Goal: Information Seeking & Learning: Learn about a topic

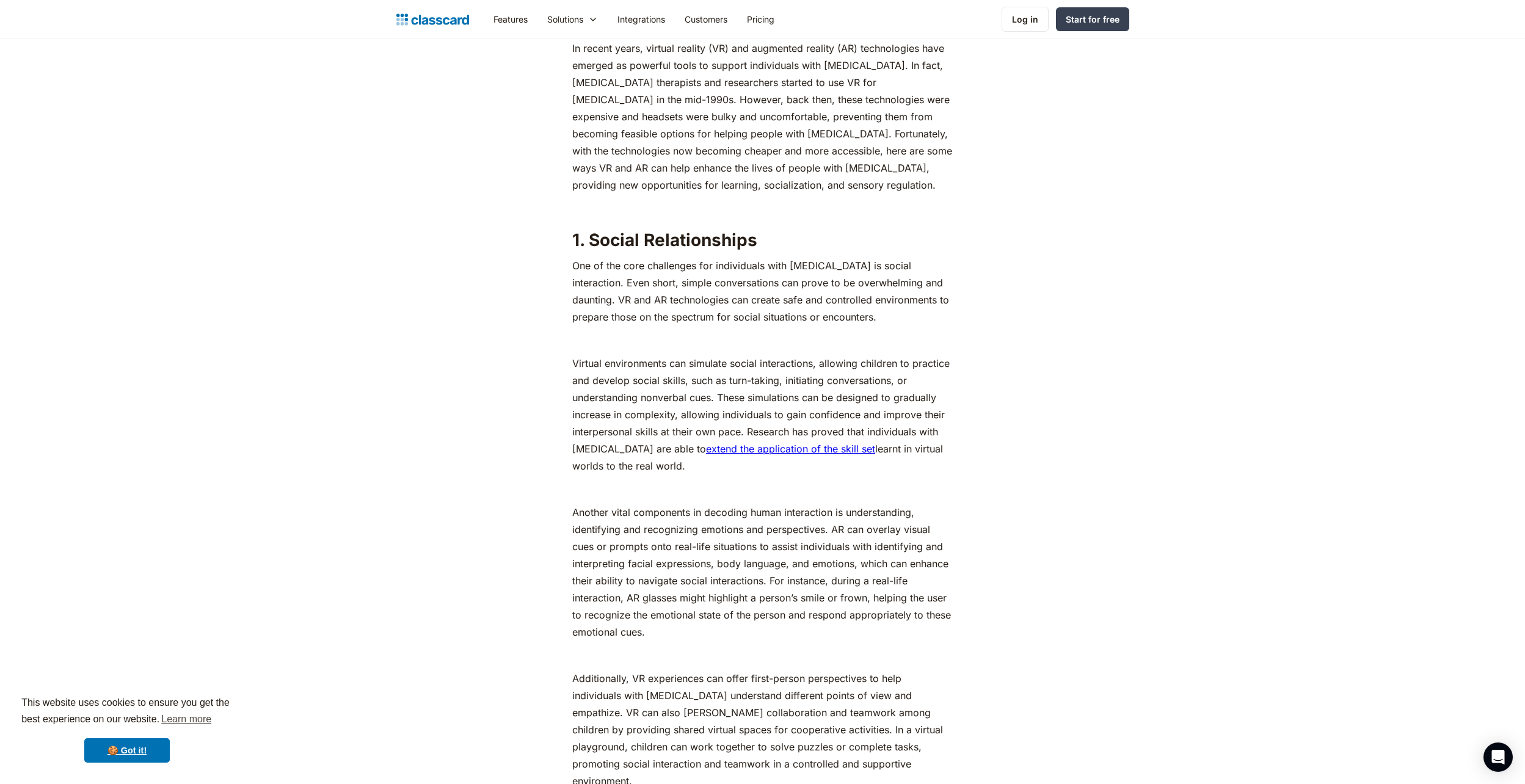
scroll to position [1344, 0]
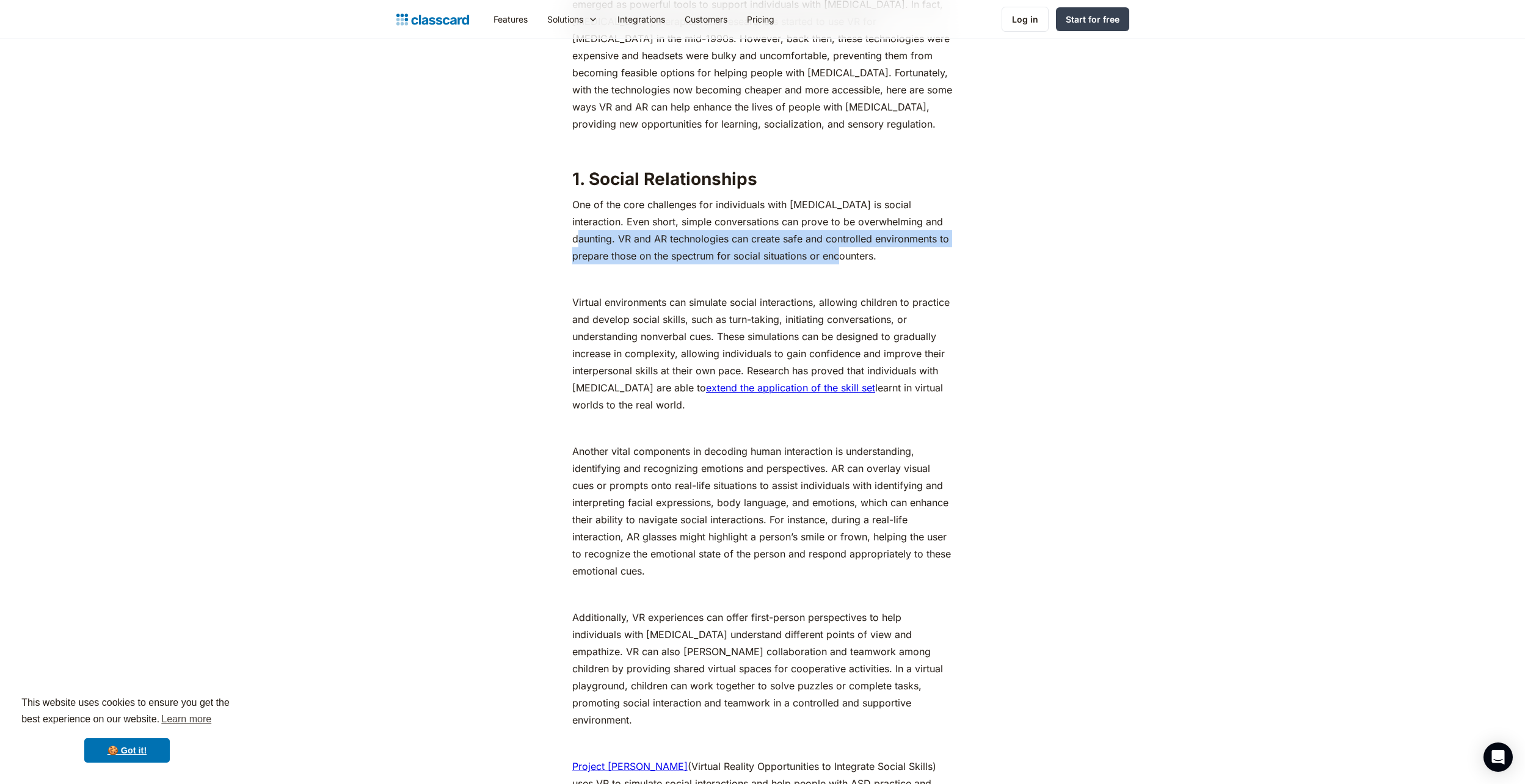
drag, startPoint x: 908, startPoint y: 220, endPoint x: 929, endPoint y: 255, distance: 40.8
click at [929, 255] on p "One of the core challenges for individuals with [MEDICAL_DATA] is social intera…" at bounding box center [762, 230] width 380 height 68
copy p "VR and AR technologies can create safe and controlled environments to prepare t…"
drag, startPoint x: 815, startPoint y: 316, endPoint x: 821, endPoint y: 310, distance: 8.5
click at [815, 316] on p "Virtual environments can simulate social interactions, allowing children to pra…" at bounding box center [762, 353] width 380 height 119
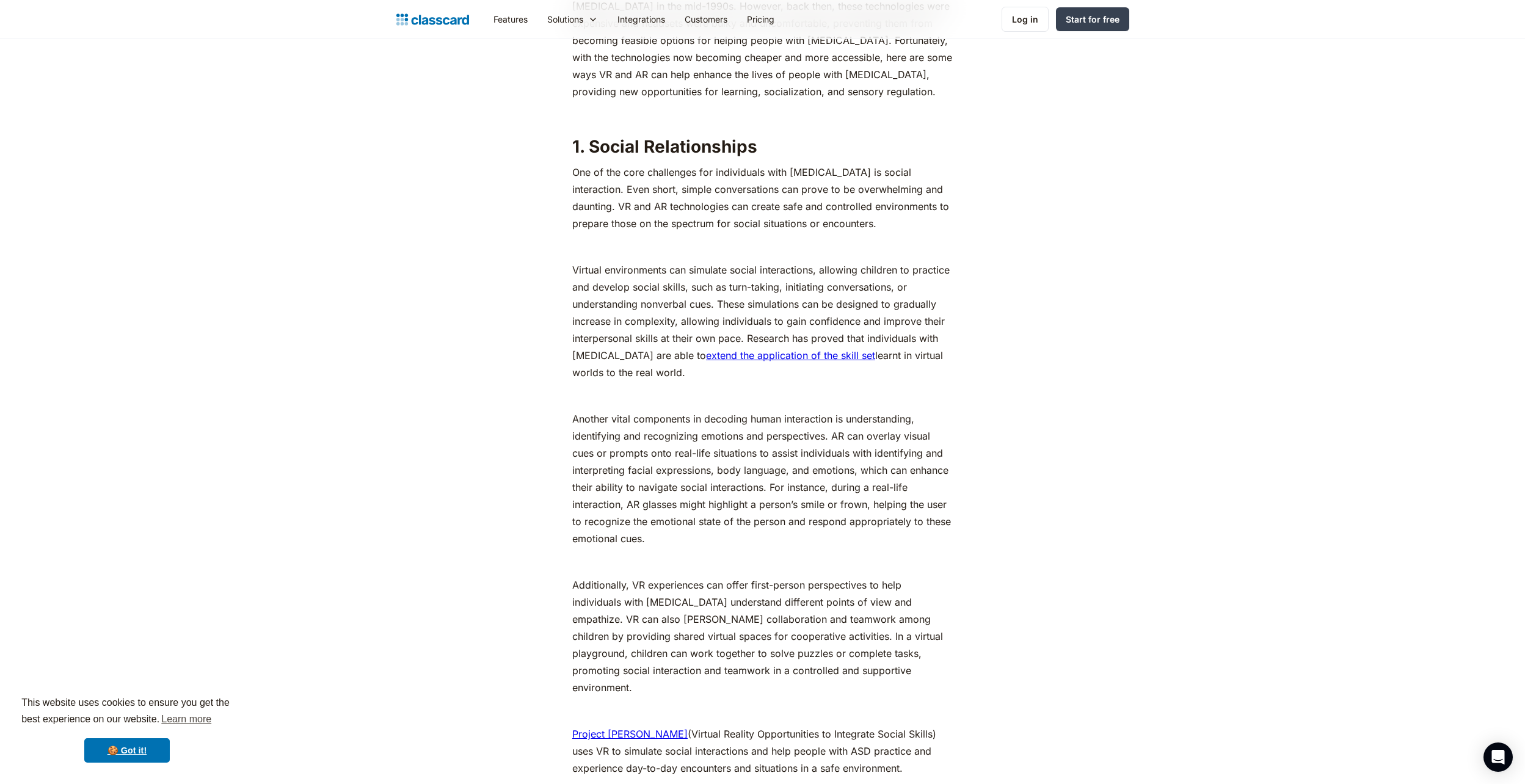
scroll to position [1405, 0]
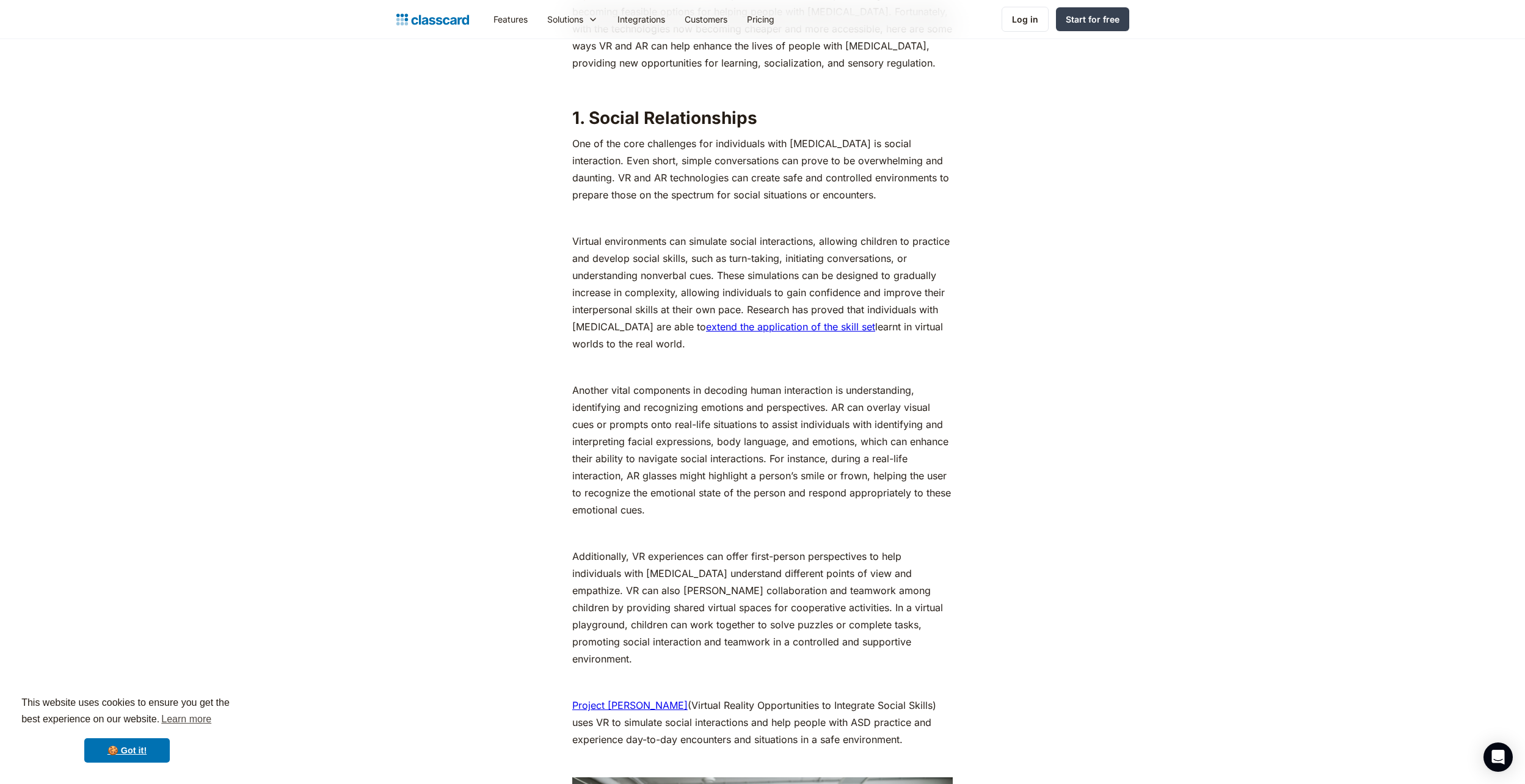
drag, startPoint x: 820, startPoint y: 240, endPoint x: 927, endPoint y: 340, distance: 146.5
click at [927, 340] on p "Virtual environments can simulate social interactions, allowing children to pra…" at bounding box center [762, 292] width 380 height 119
drag, startPoint x: 927, startPoint y: 340, endPoint x: 843, endPoint y: 285, distance: 100.4
copy p "allowing children to practice and develop social skills, such as turn-taking, i…"
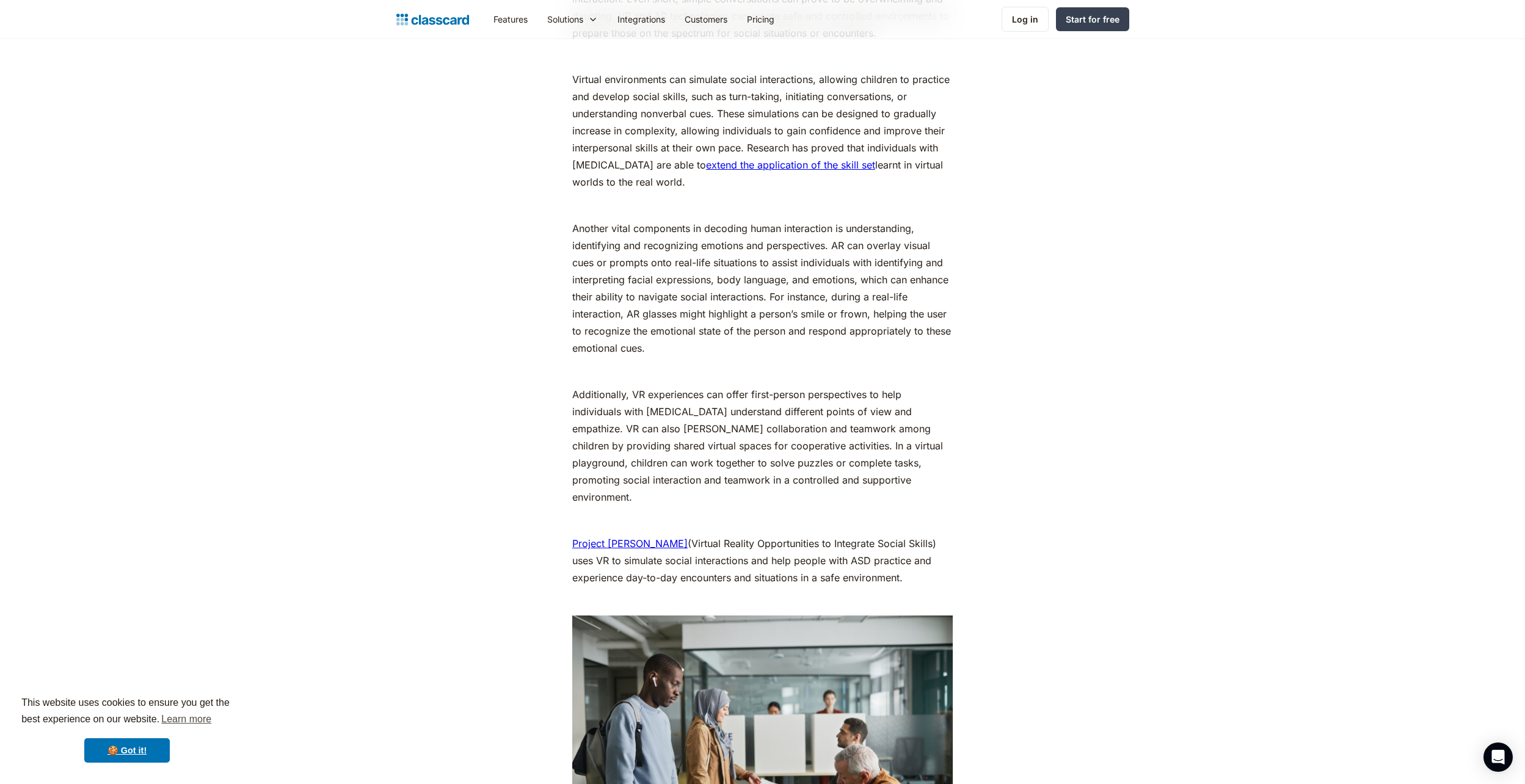
scroll to position [1587, 0]
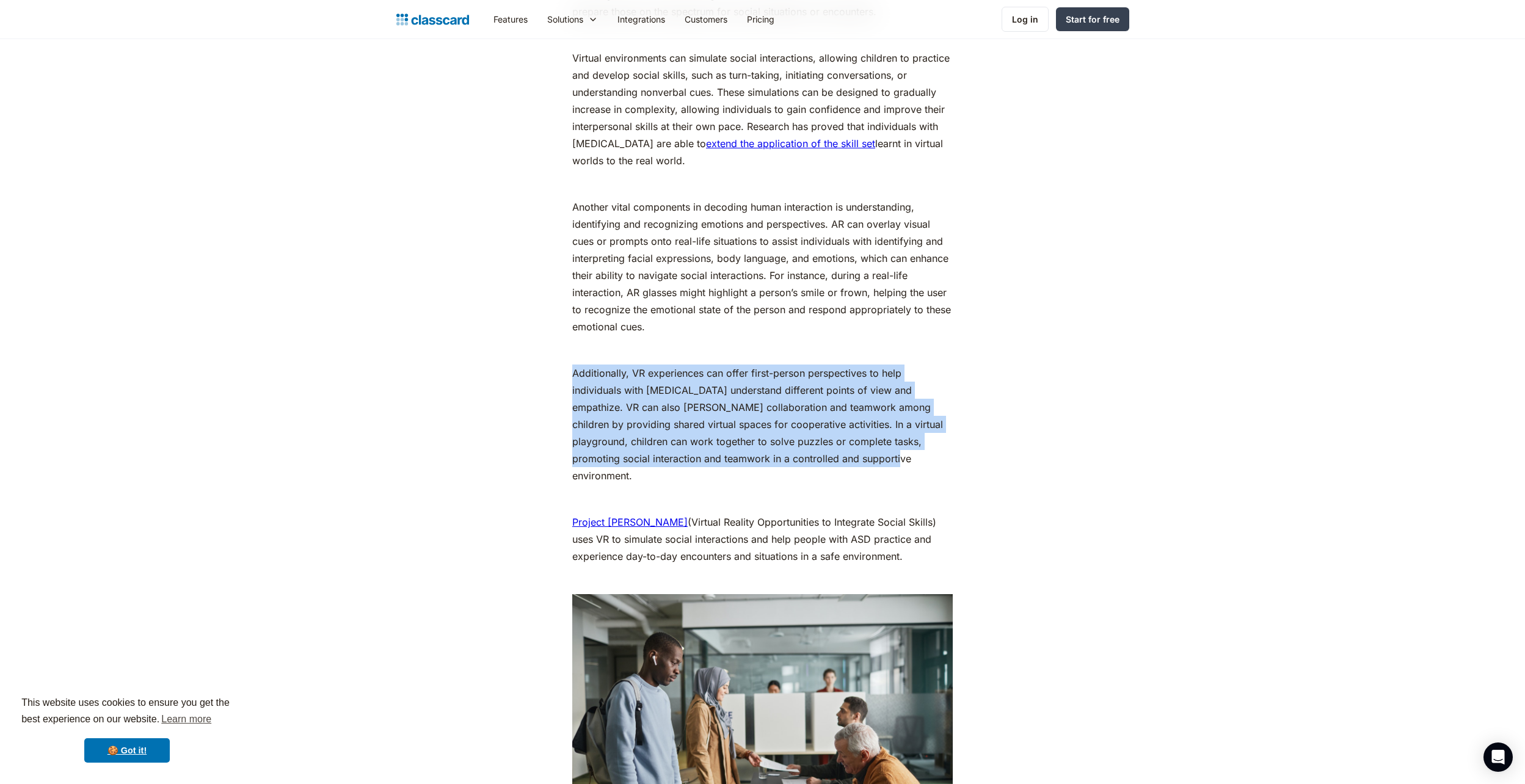
drag, startPoint x: 574, startPoint y: 372, endPoint x: 820, endPoint y: 458, distance: 260.6
click at [820, 458] on p "Additionally, VR experiences can offer first-person perspectives to help indivi…" at bounding box center [762, 424] width 380 height 119
drag, startPoint x: 820, startPoint y: 458, endPoint x: 748, endPoint y: 447, distance: 72.8
copy p "Additionally, VR experiences can offer first-person perspectives to help indivi…"
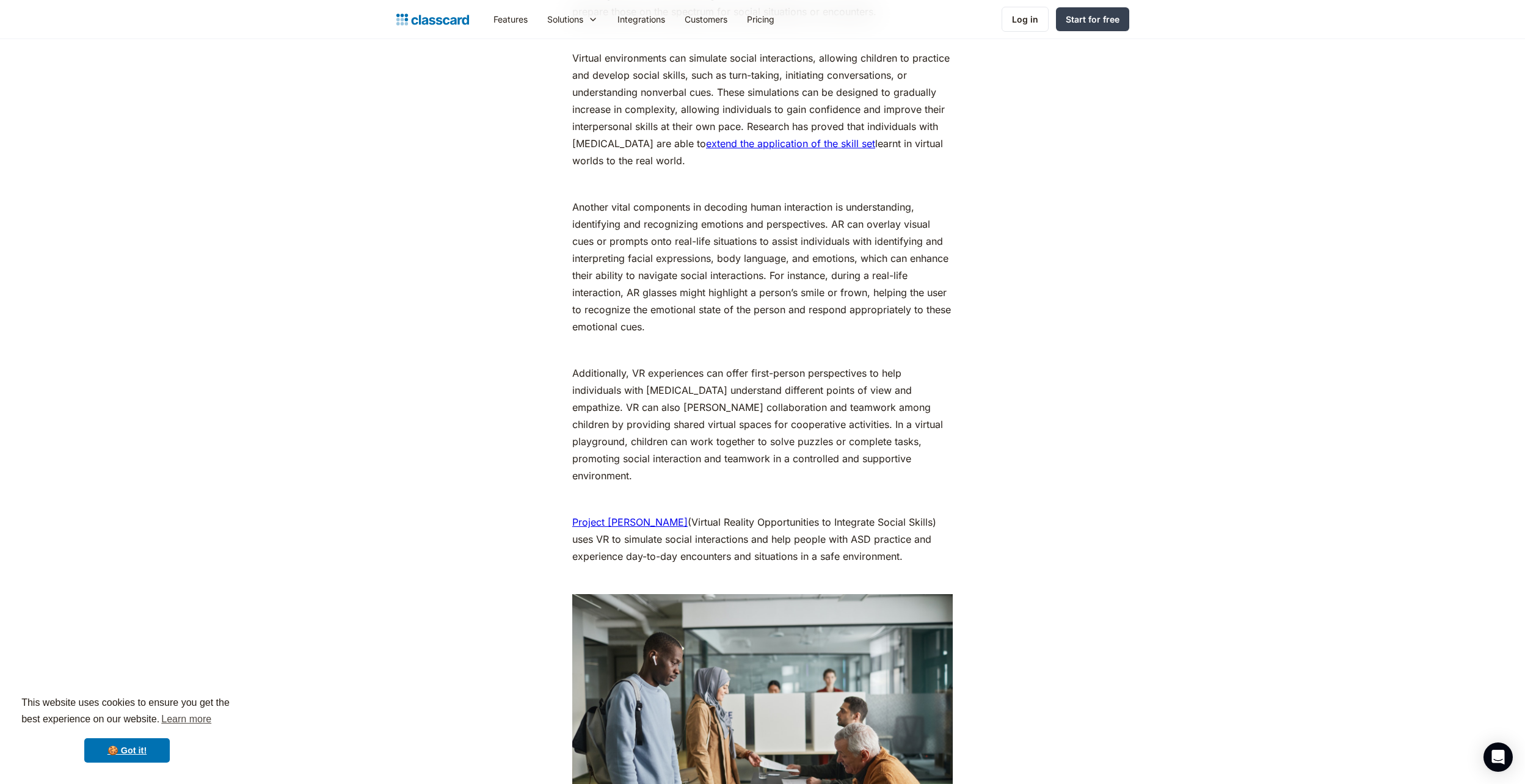
drag, startPoint x: 1034, startPoint y: 337, endPoint x: 1100, endPoint y: 327, distance: 66.8
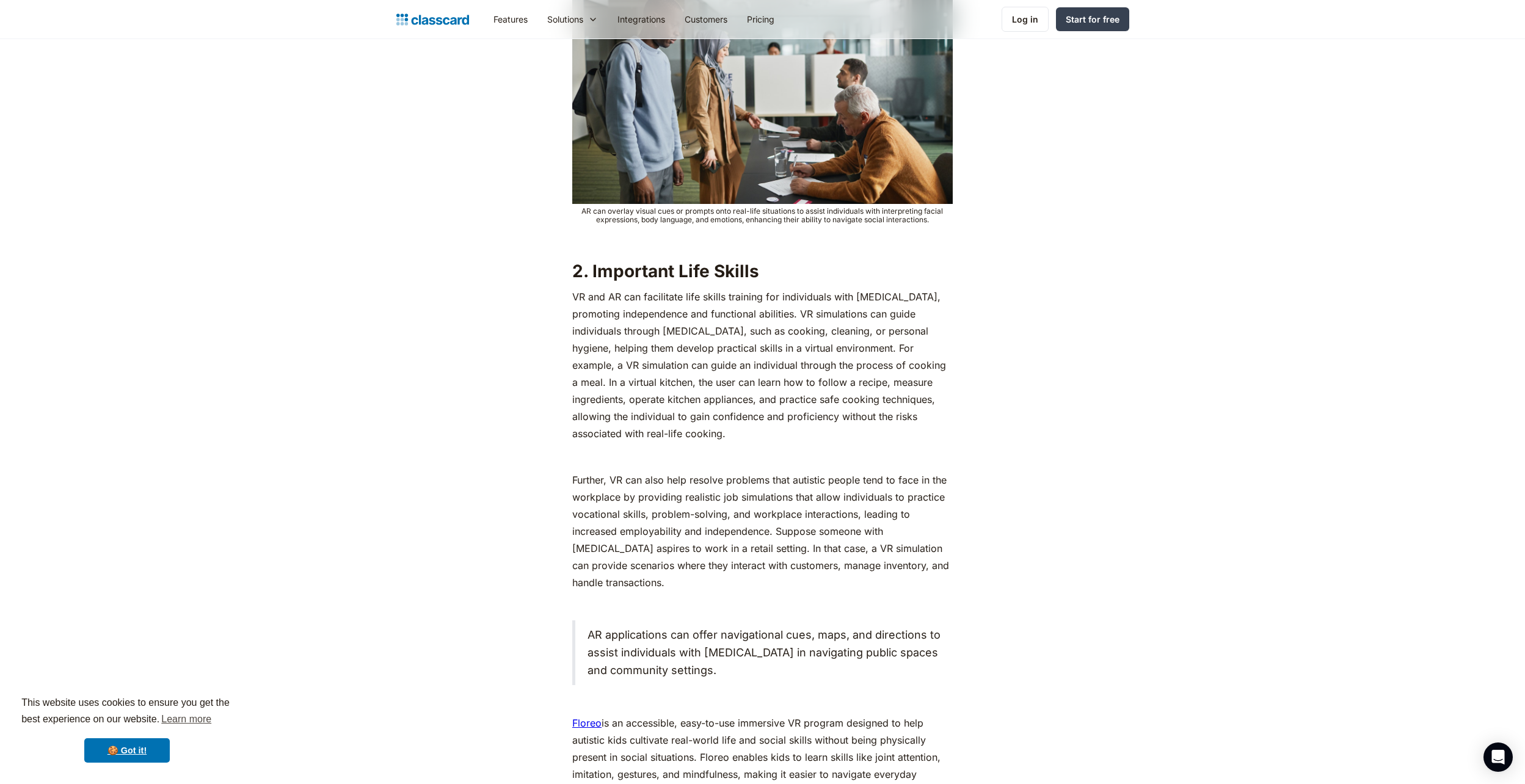
scroll to position [2198, 0]
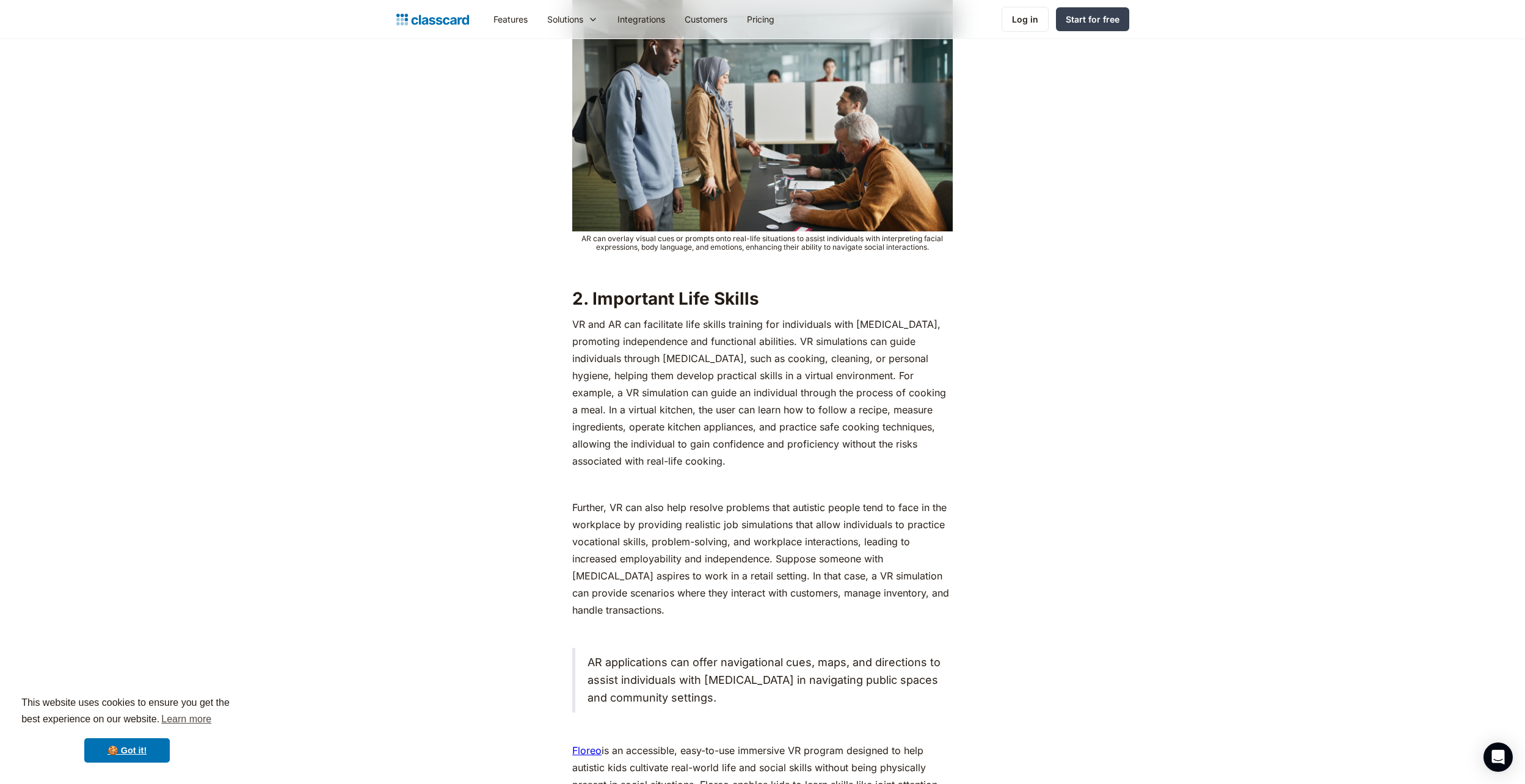
click at [687, 316] on p "VR and AR can facilitate life skills training for individuals with [MEDICAL_DAT…" at bounding box center [762, 392] width 380 height 154
drag, startPoint x: 574, startPoint y: 310, endPoint x: 658, endPoint y: 446, distance: 159.8
click at [658, 446] on p "VR and AR can facilitate life skills training for individuals with [MEDICAL_DAT…" at bounding box center [762, 392] width 380 height 154
drag, startPoint x: 658, startPoint y: 446, endPoint x: 638, endPoint y: 388, distance: 61.4
copy p "VR and AR can facilitate life skills training for individuals with [MEDICAL_DAT…"
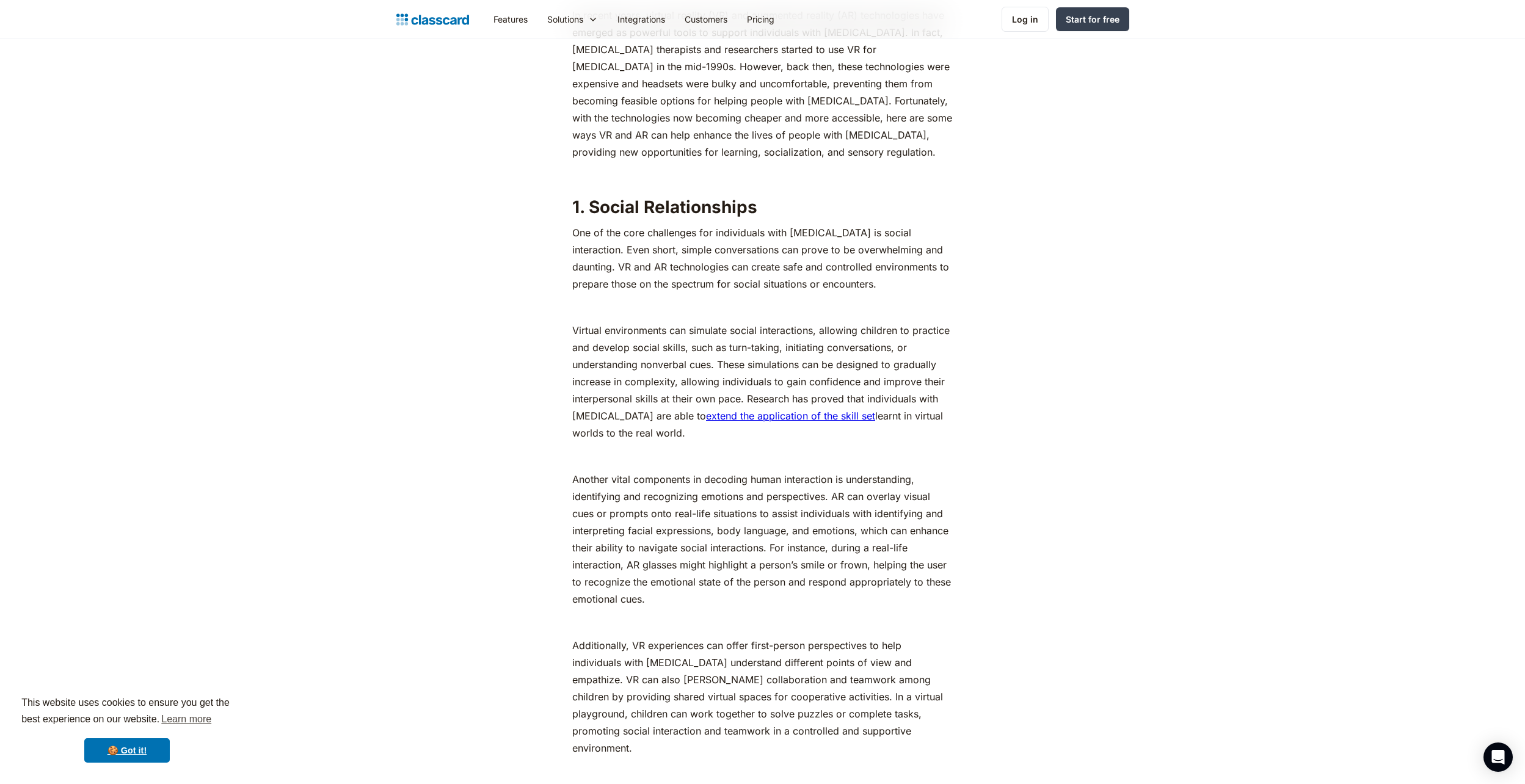
scroll to position [1344, 0]
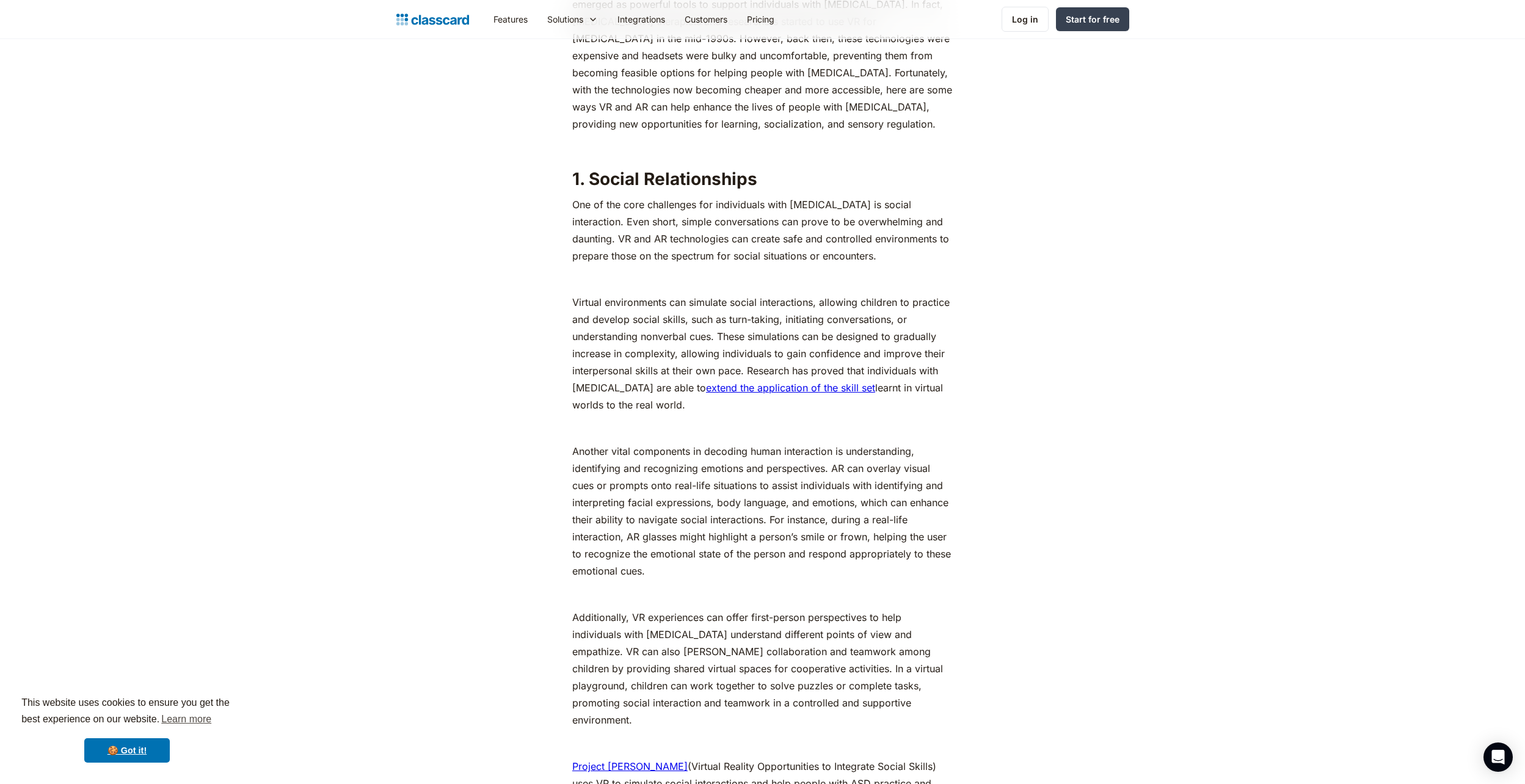
click at [689, 175] on strong "1. Social Relationships" at bounding box center [665, 179] width 185 height 21
drag, startPoint x: 760, startPoint y: 179, endPoint x: 590, endPoint y: 183, distance: 170.0
click at [590, 183] on h2 "1. Social Relationships" at bounding box center [762, 179] width 380 height 22
drag, startPoint x: 590, startPoint y: 183, endPoint x: 603, endPoint y: 184, distance: 13.0
copy strong "Social Relationships"
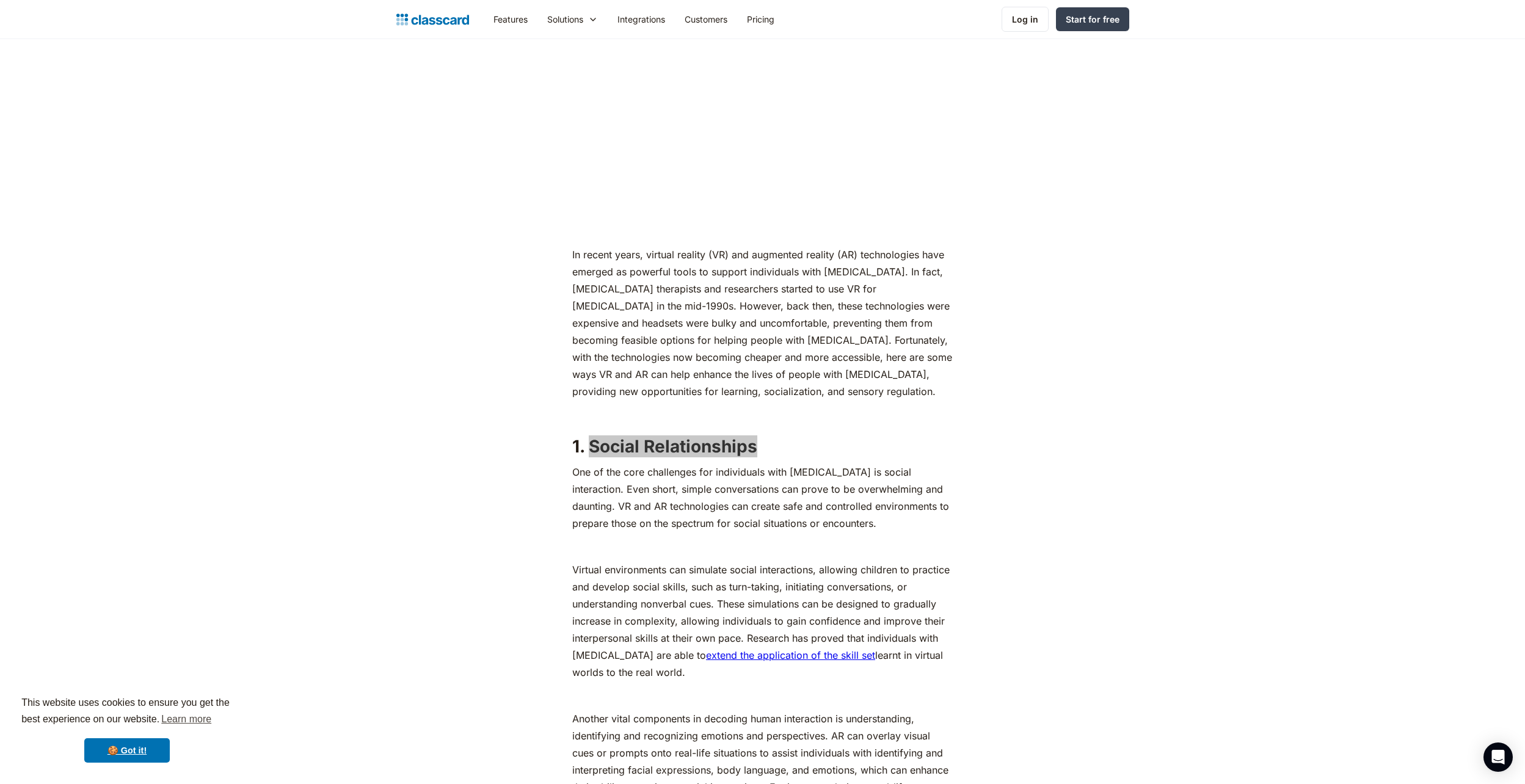
scroll to position [1160, 0]
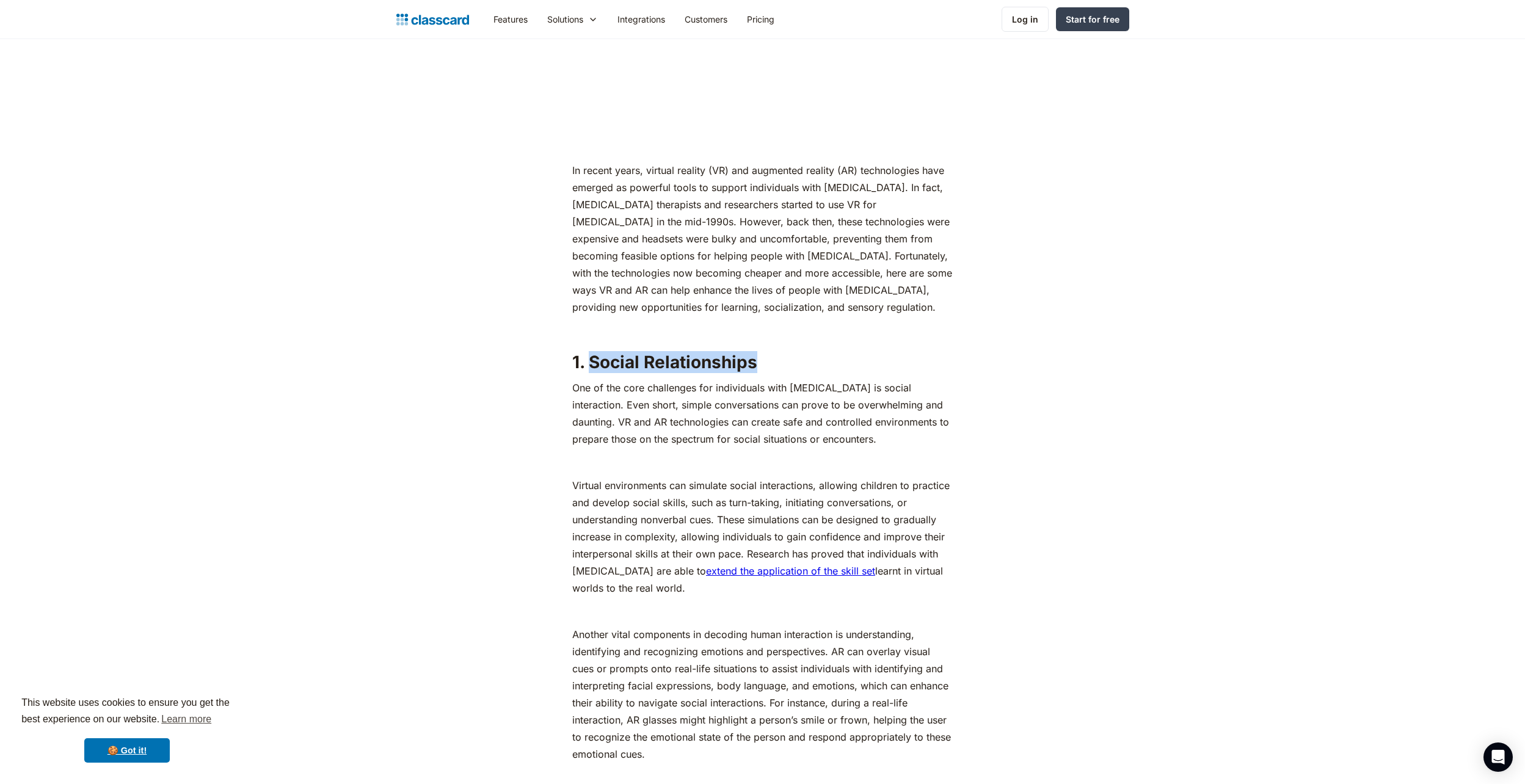
copy strong "Social Relationships"
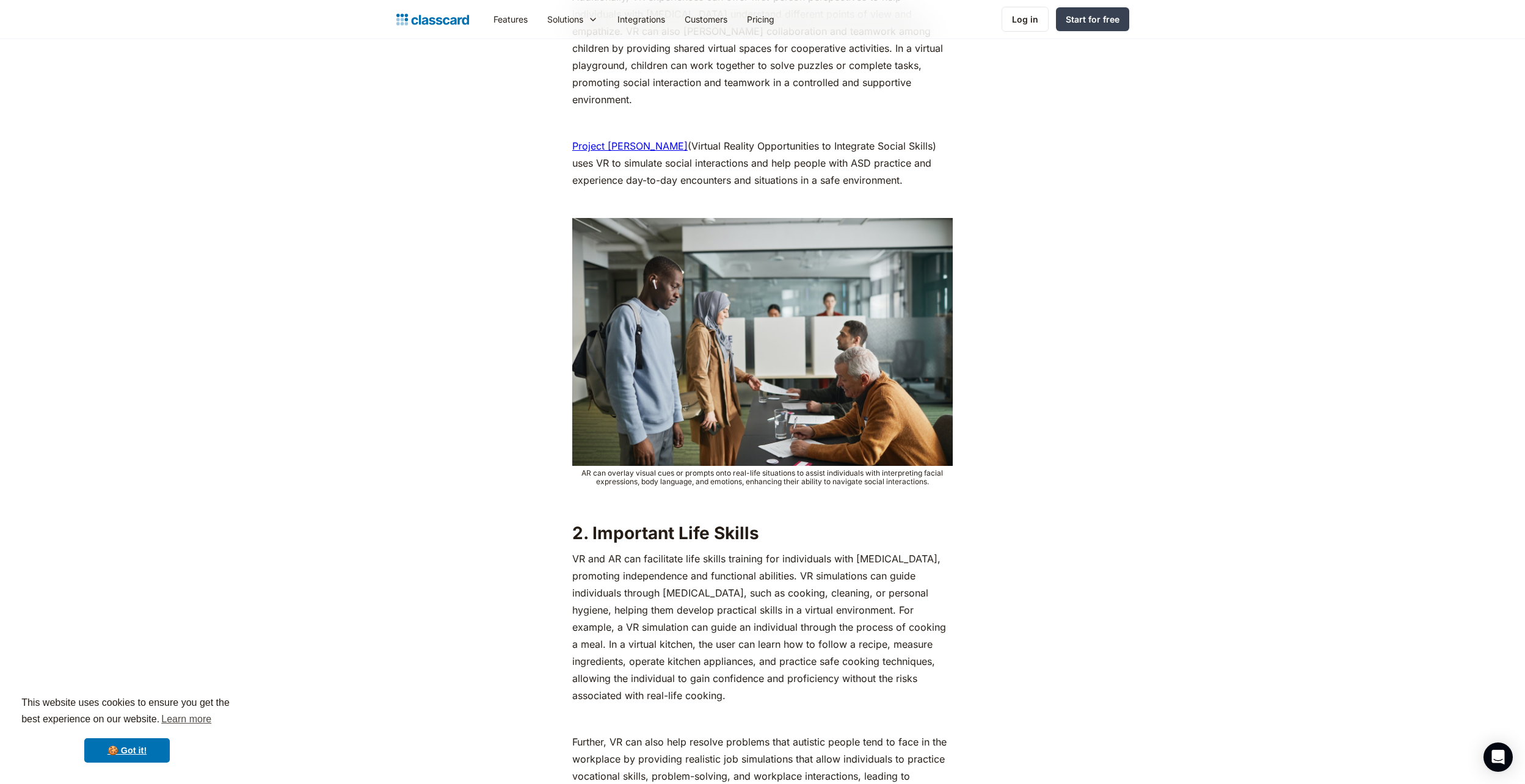
scroll to position [2198, 0]
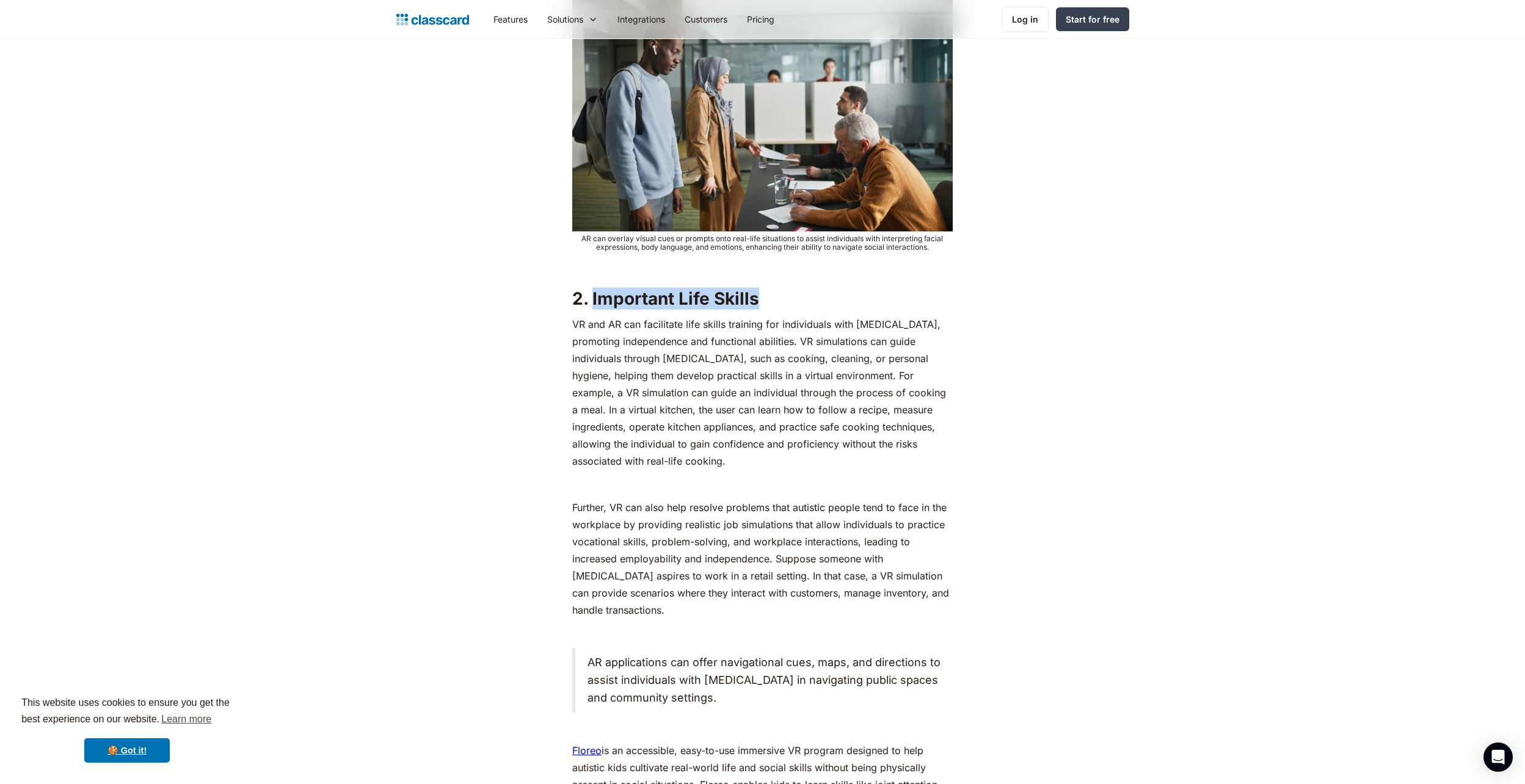
drag, startPoint x: 752, startPoint y: 279, endPoint x: 596, endPoint y: 284, distance: 156.1
click at [594, 288] on strong "2. Important Life Skills" at bounding box center [665, 299] width 187 height 21
drag, startPoint x: 596, startPoint y: 284, endPoint x: 604, endPoint y: 283, distance: 8.1
copy strong "Important Life Skills"
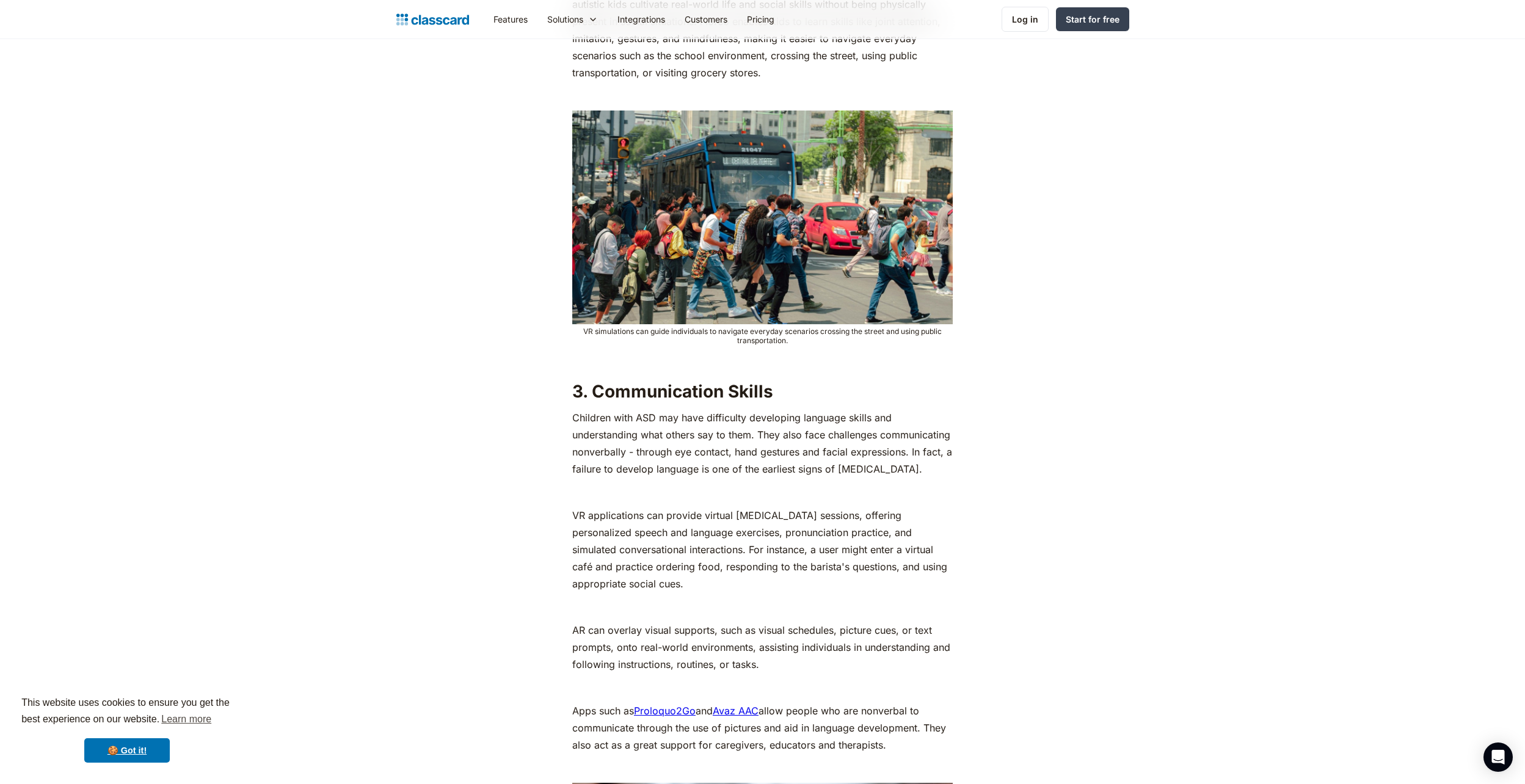
scroll to position [2992, 0]
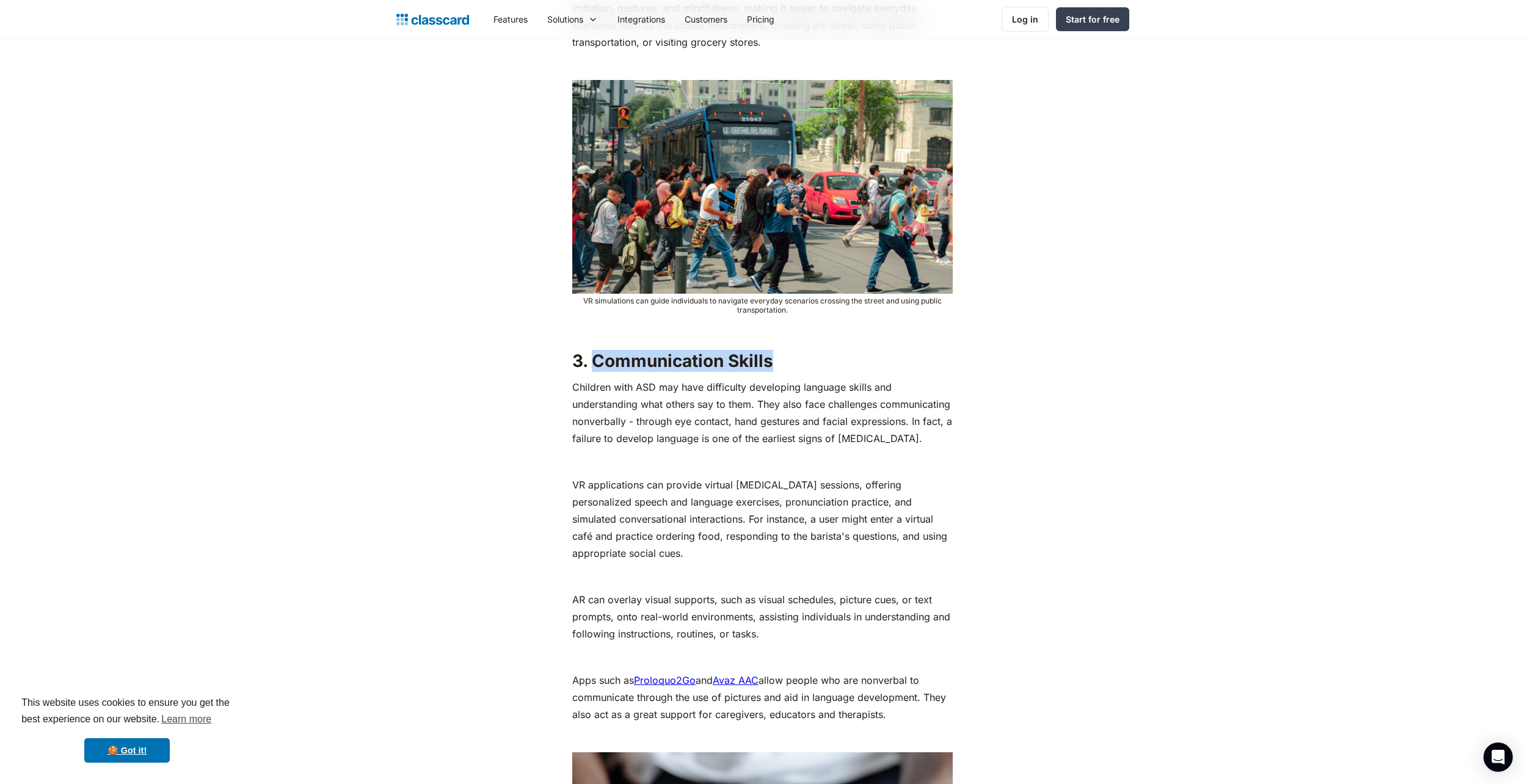
drag, startPoint x: 776, startPoint y: 348, endPoint x: 591, endPoint y: 345, distance: 185.0
click at [591, 350] on h2 "3. Communication Skills" at bounding box center [762, 361] width 380 height 22
drag, startPoint x: 591, startPoint y: 346, endPoint x: 601, endPoint y: 350, distance: 10.8
copy strong "Communication Skills"
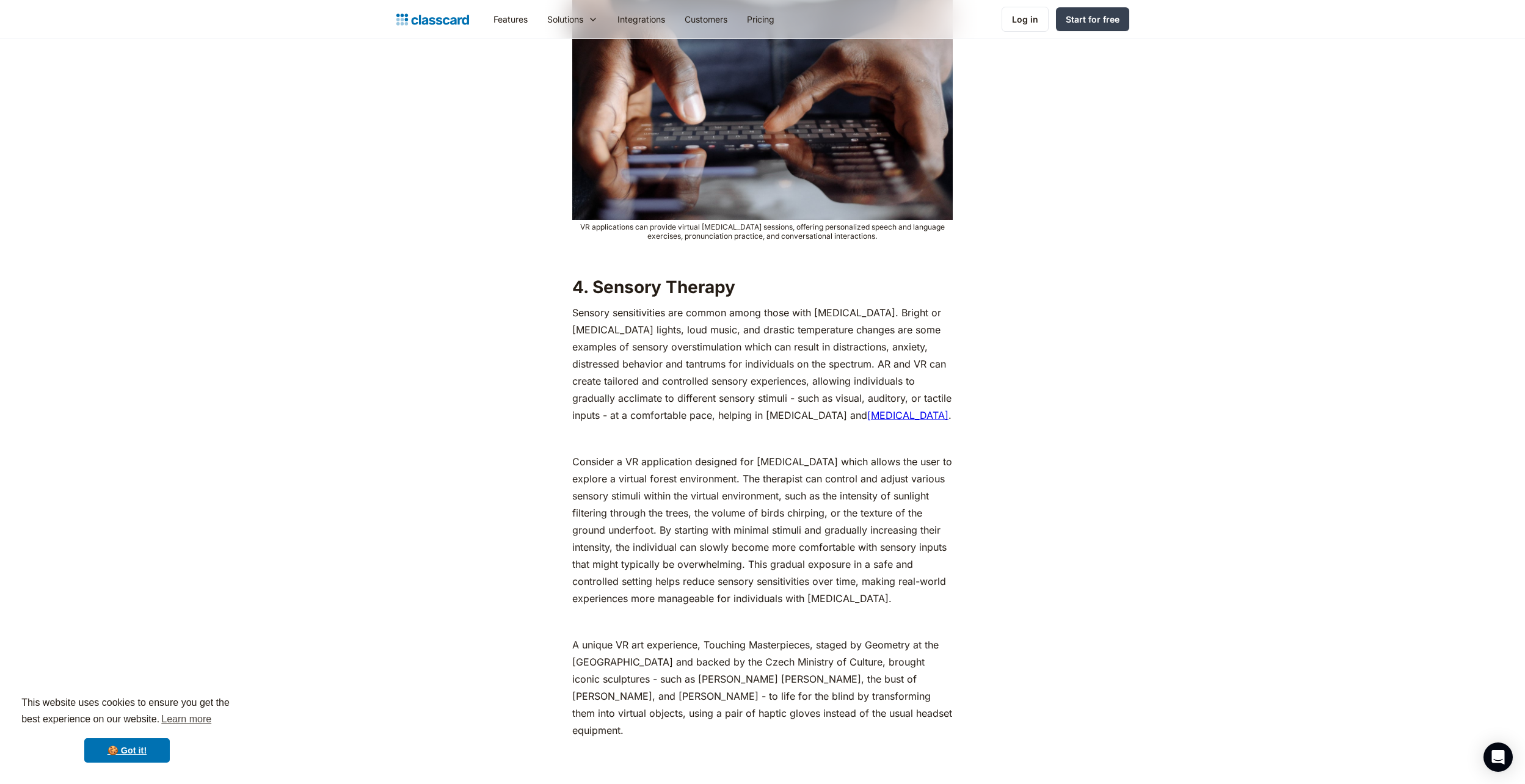
scroll to position [3786, 0]
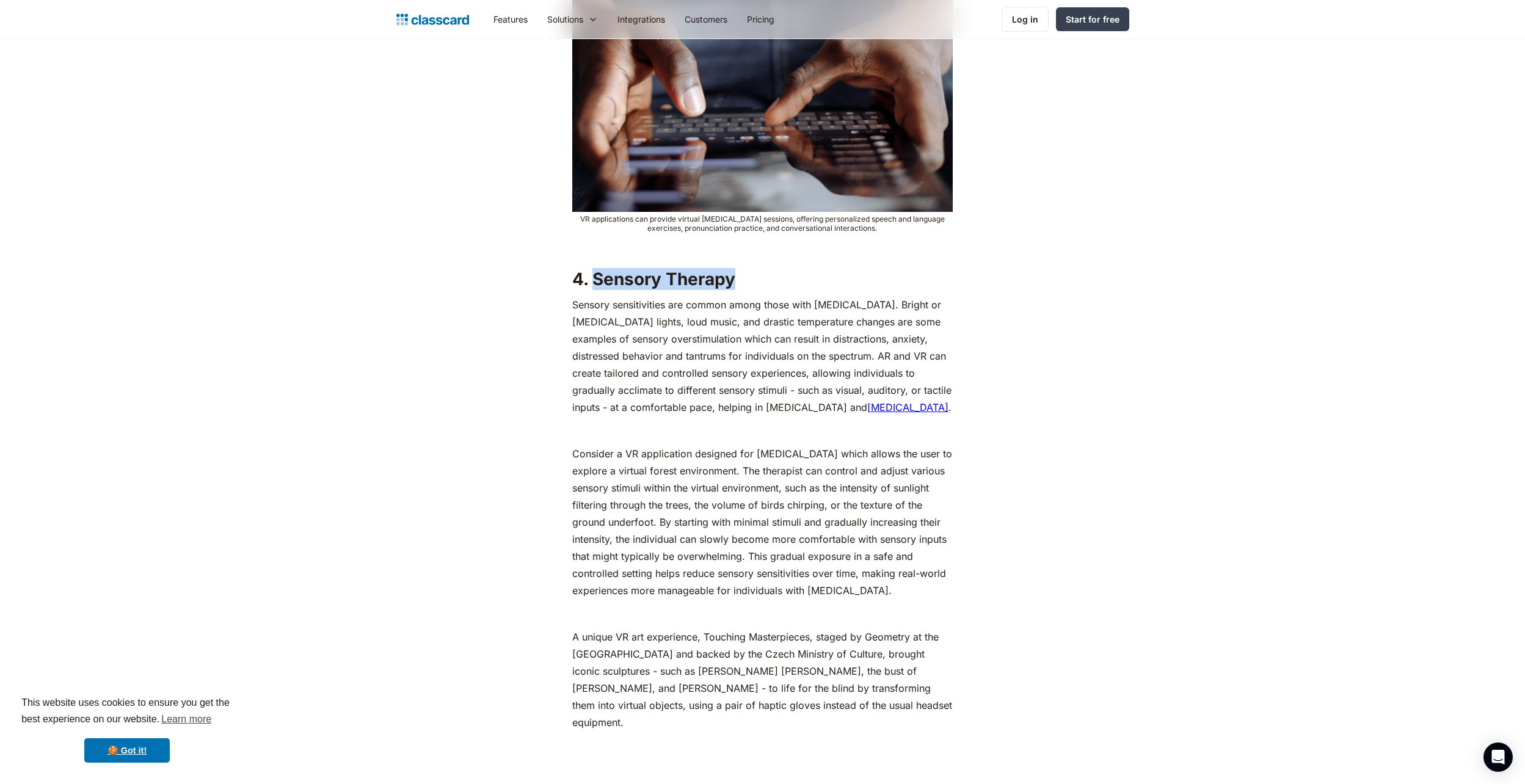
drag, startPoint x: 735, startPoint y: 264, endPoint x: 596, endPoint y: 266, distance: 139.0
click at [596, 268] on h2 "4. Sensory Therapy" at bounding box center [762, 279] width 380 height 22
drag, startPoint x: 596, startPoint y: 265, endPoint x: 605, endPoint y: 260, distance: 10.3
copy h2 "Sensory Therapy"
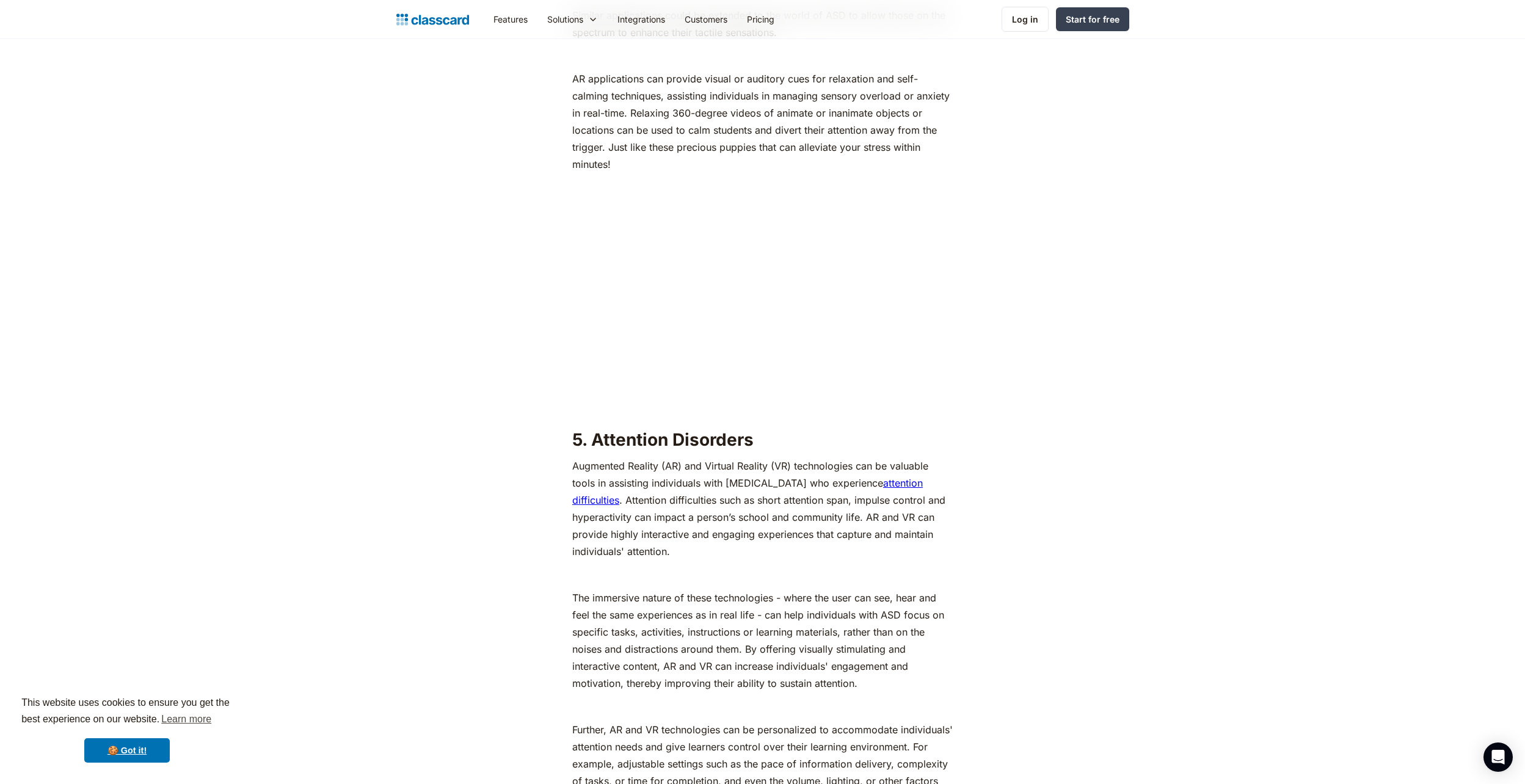
scroll to position [4763, 0]
drag, startPoint x: 754, startPoint y: 390, endPoint x: 596, endPoint y: 385, distance: 158.1
click at [595, 427] on strong "5. Attention Disorders" at bounding box center [662, 437] width 181 height 21
drag, startPoint x: 596, startPoint y: 385, endPoint x: 604, endPoint y: 385, distance: 8.0
copy strong "Attention Disorders"
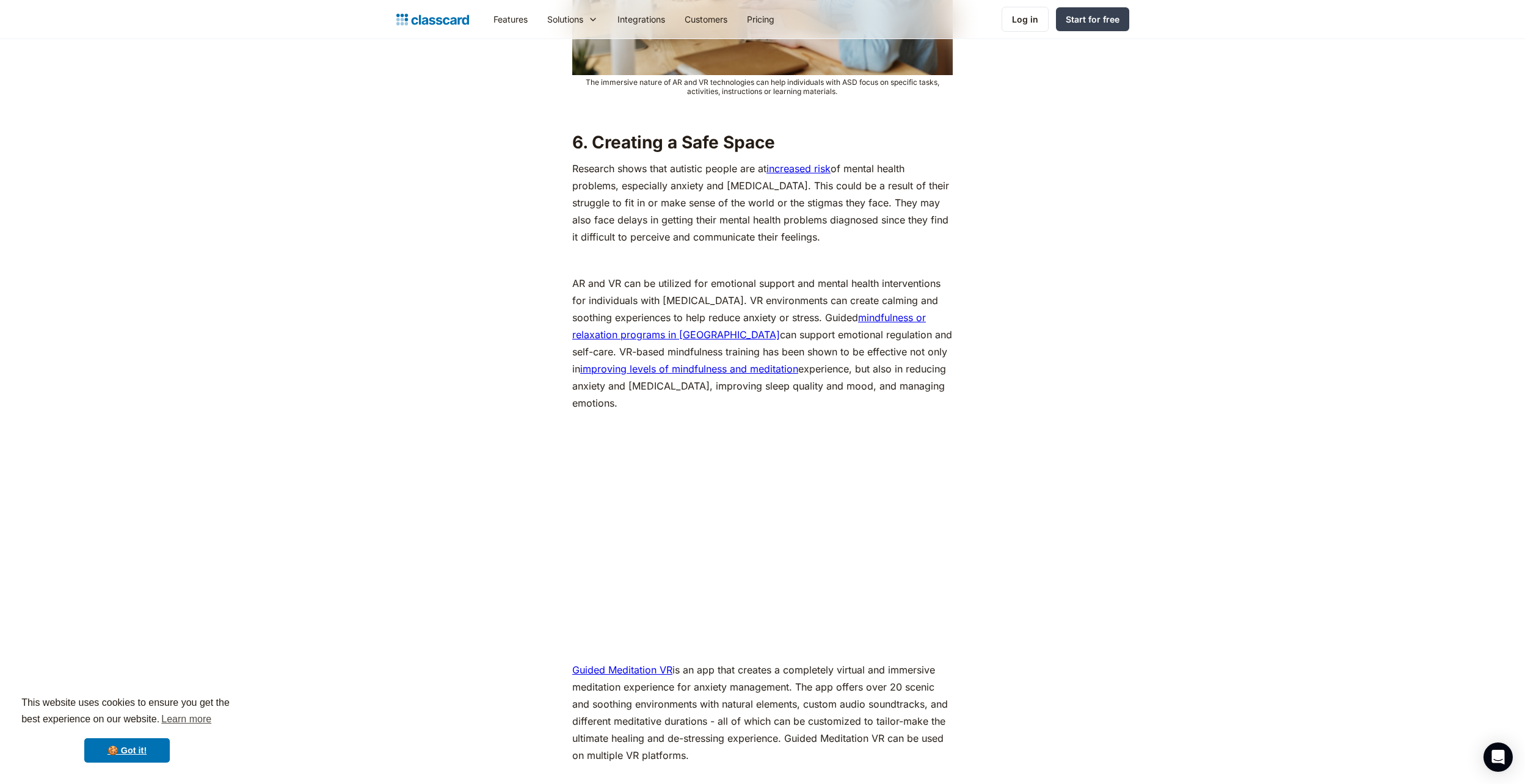
scroll to position [5679, 0]
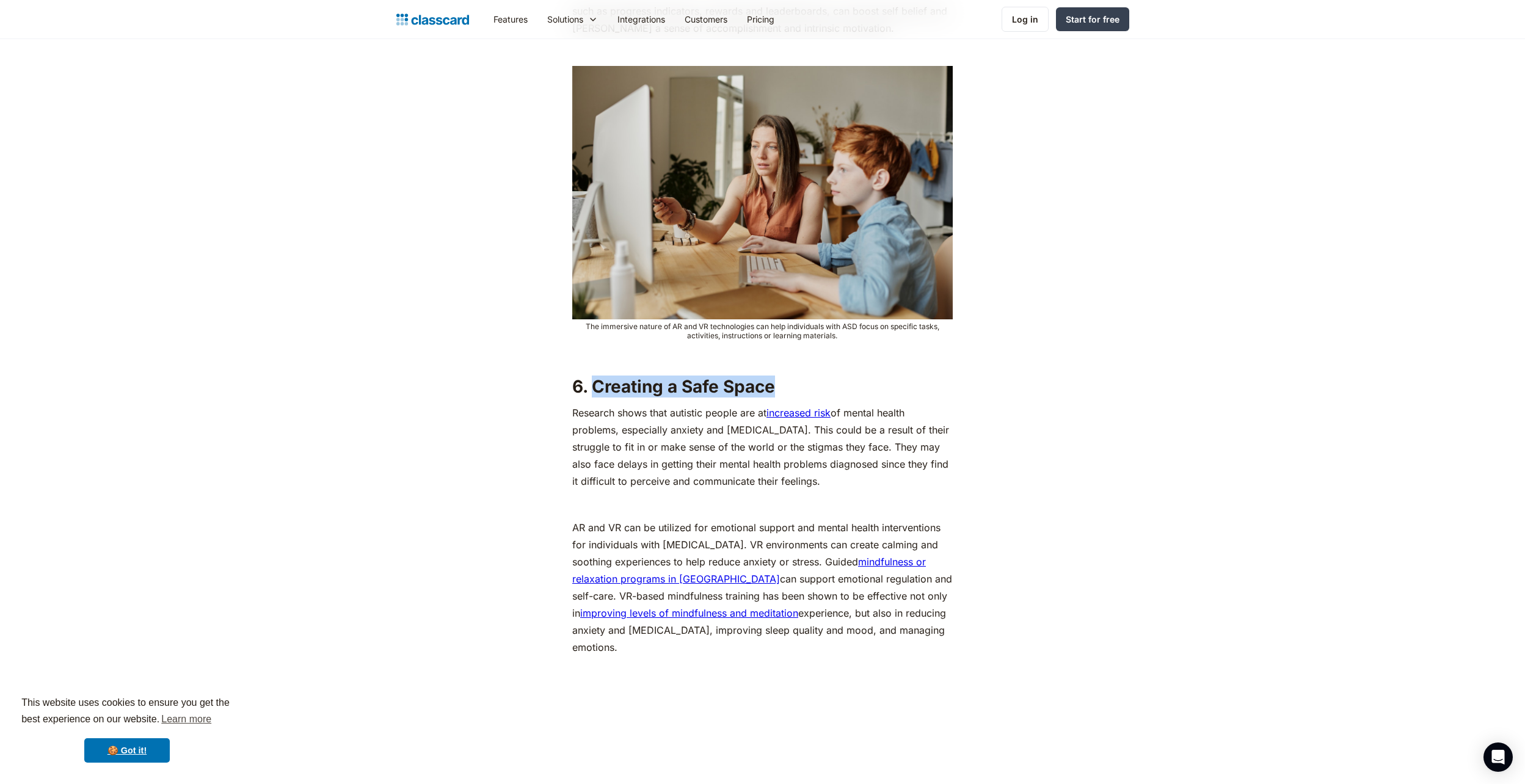
drag, startPoint x: 778, startPoint y: 340, endPoint x: 595, endPoint y: 343, distance: 183.0
click at [594, 375] on h2 "6. Creating a Safe Space" at bounding box center [762, 386] width 380 height 22
drag, startPoint x: 595, startPoint y: 343, endPoint x: 607, endPoint y: 340, distance: 12.4
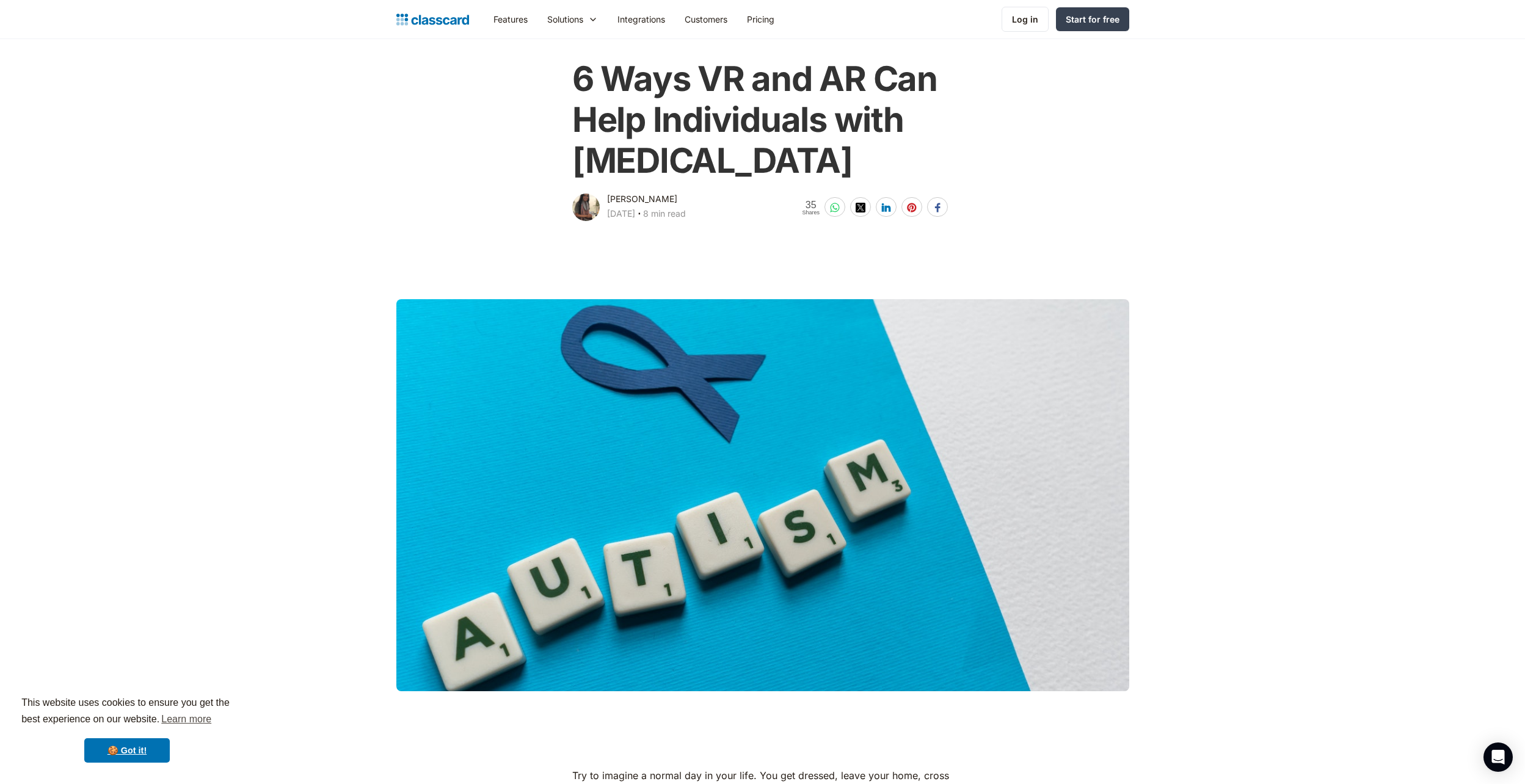
scroll to position [0, 0]
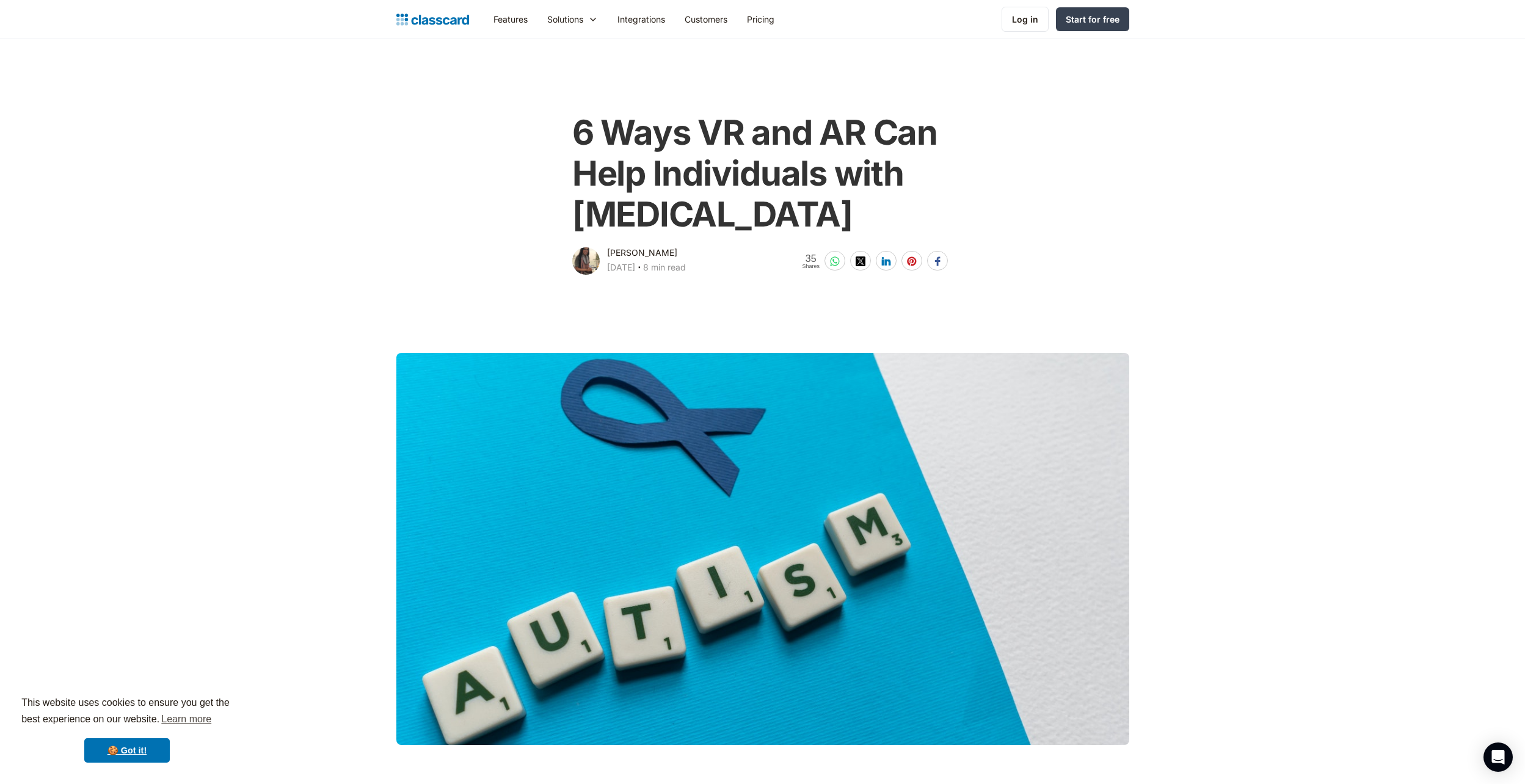
click at [658, 126] on h1 "6 Ways VR and AR Can Help Individuals with [MEDICAL_DATA]" at bounding box center [762, 174] width 380 height 123
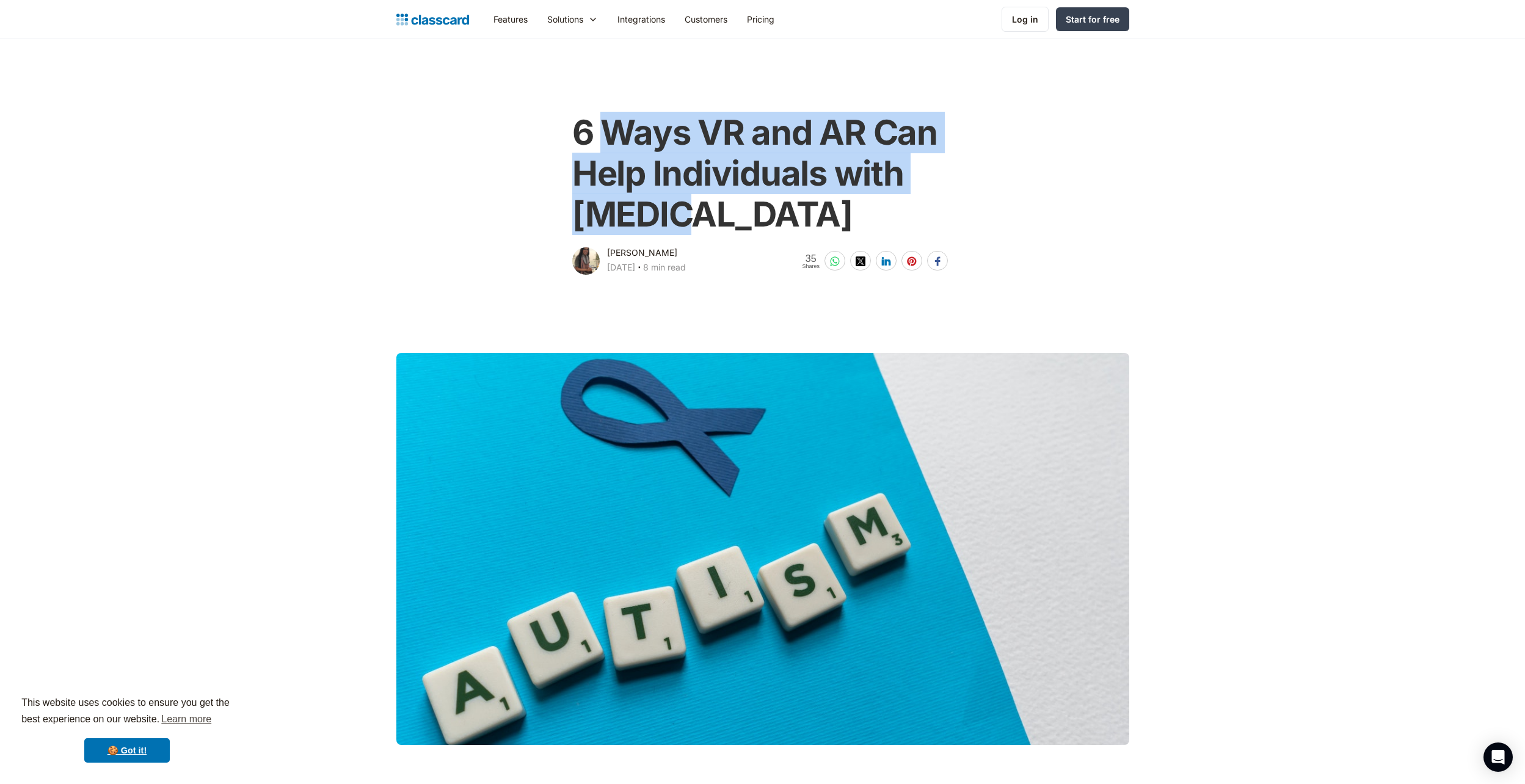
drag, startPoint x: 606, startPoint y: 130, endPoint x: 683, endPoint y: 215, distance: 114.7
click at [683, 215] on h1 "6 Ways VR and AR Can Help Individuals with [MEDICAL_DATA]" at bounding box center [762, 174] width 380 height 123
drag, startPoint x: 683, startPoint y: 215, endPoint x: 671, endPoint y: 210, distance: 13.0
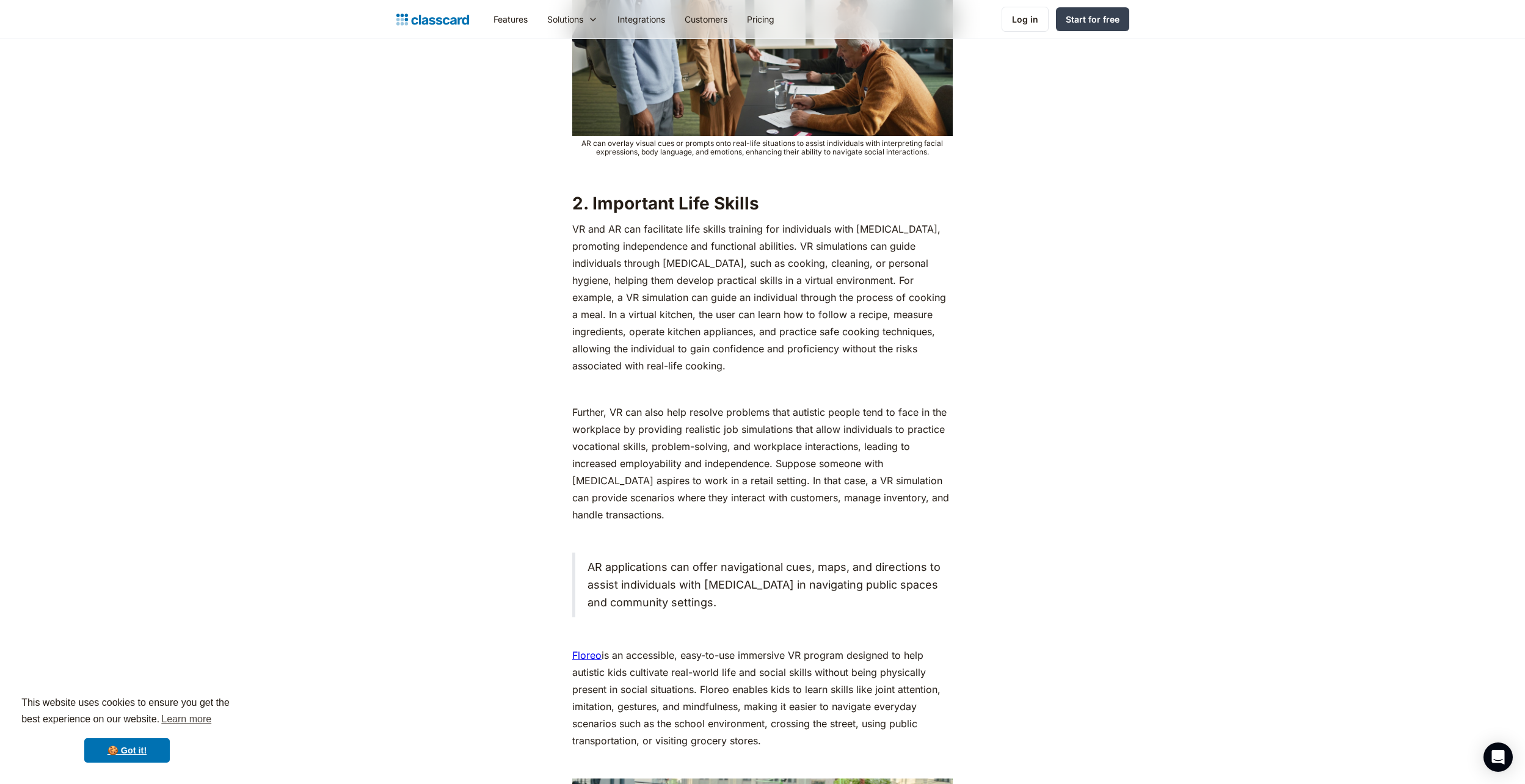
scroll to position [1893, 0]
